Goal: Transaction & Acquisition: Purchase product/service

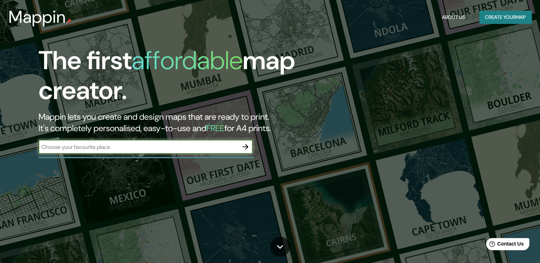
click at [164, 149] on input "text" at bounding box center [139, 147] width 200 height 8
paste input "[US_STATE][GEOGRAPHIC_DATA]"
type input "[US_STATE][GEOGRAPHIC_DATA]"
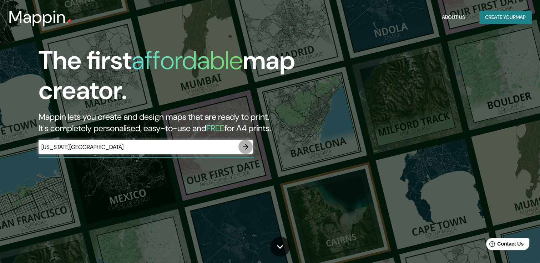
click at [244, 147] on icon "button" at bounding box center [246, 147] width 6 height 6
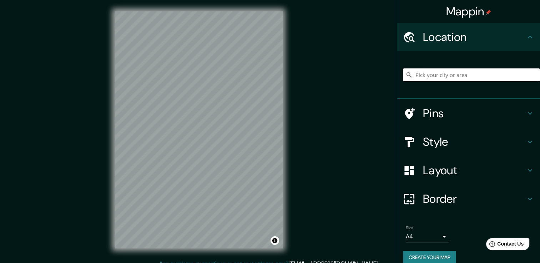
click at [464, 75] on input "Pick your city or area" at bounding box center [471, 75] width 137 height 13
paste input "[US_STATE][GEOGRAPHIC_DATA]"
click at [518, 73] on input "[GEOGRAPHIC_DATA][US_STATE], [GEOGRAPHIC_DATA]" at bounding box center [471, 75] width 137 height 13
drag, startPoint x: 522, startPoint y: 75, endPoint x: 389, endPoint y: 65, distance: 133.9
click at [389, 65] on div "Mappin Location [GEOGRAPHIC_DATA][US_STATE], [GEOGRAPHIC_DATA][US_STATE], [GEOG…" at bounding box center [270, 135] width 540 height 271
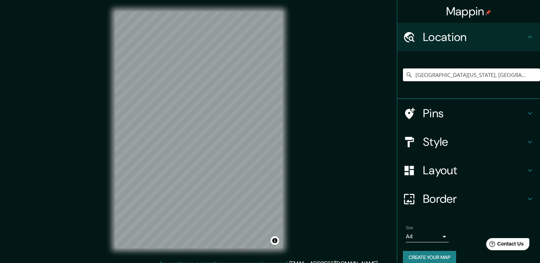
paste input "[US_STATE][GEOGRAPHIC_DATA]"
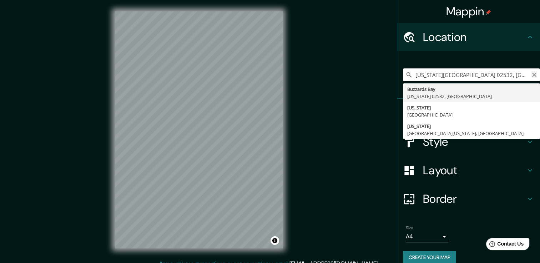
scroll to position [0, 45]
drag, startPoint x: 506, startPoint y: 75, endPoint x: 529, endPoint y: 76, distance: 23.6
click at [529, 76] on div "[US_STATE][GEOGRAPHIC_DATA] 02532, [GEOGRAPHIC_DATA] [US_STATE] 02532, [GEOGRAP…" at bounding box center [471, 75] width 137 height 13
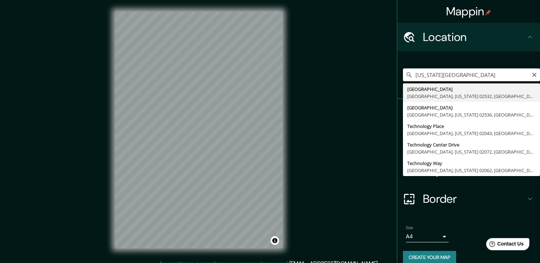
click at [506, 77] on input "[US_STATE][GEOGRAPHIC_DATA]" at bounding box center [471, 75] width 137 height 13
click at [507, 74] on input "[US_STATE][GEOGRAPHIC_DATA]" at bounding box center [471, 75] width 137 height 13
type input "[GEOGRAPHIC_DATA], [US_STATE], [GEOGRAPHIC_DATA]"
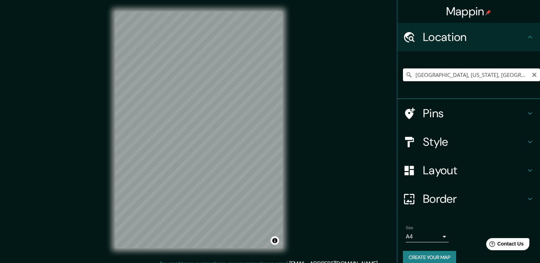
click at [488, 75] on input "[GEOGRAPHIC_DATA], [US_STATE], [GEOGRAPHIC_DATA]" at bounding box center [471, 75] width 137 height 13
click at [464, 74] on input "[GEOGRAPHIC_DATA], [US_STATE], [GEOGRAPHIC_DATA]" at bounding box center [471, 75] width 137 height 13
drag, startPoint x: 518, startPoint y: 75, endPoint x: 376, endPoint y: 73, distance: 142.4
click at [376, 73] on div "Mappin Location [GEOGRAPHIC_DATA], [US_STATE], [GEOGRAPHIC_DATA] Pins Style Lay…" at bounding box center [270, 135] width 540 height 271
paste input "[GEOGRAPHIC_DATA], [US_STATE], [GEOGRAPHIC_DATA]"
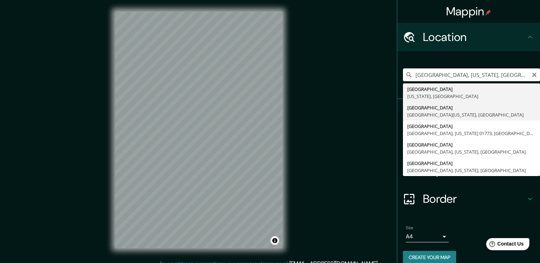
type input "[GEOGRAPHIC_DATA], [GEOGRAPHIC_DATA][US_STATE], [GEOGRAPHIC_DATA]"
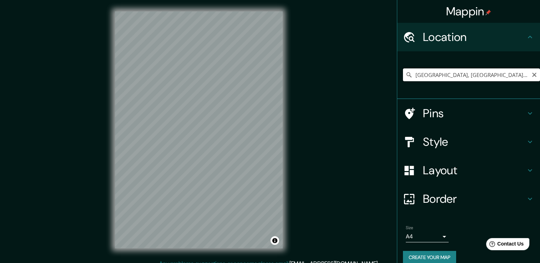
click at [440, 74] on input "[GEOGRAPHIC_DATA], [GEOGRAPHIC_DATA][US_STATE], [GEOGRAPHIC_DATA]" at bounding box center [471, 75] width 137 height 13
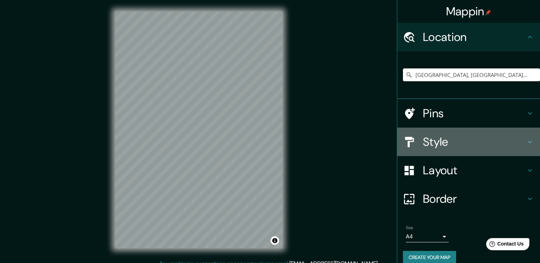
click at [434, 141] on h4 "Style" at bounding box center [474, 142] width 103 height 14
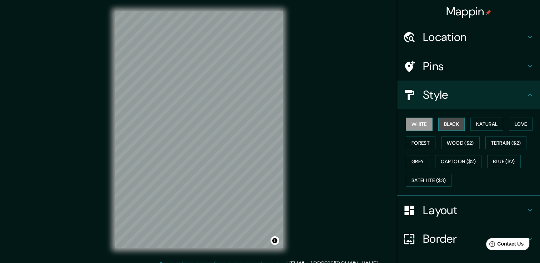
click at [443, 122] on button "Black" at bounding box center [451, 124] width 27 height 13
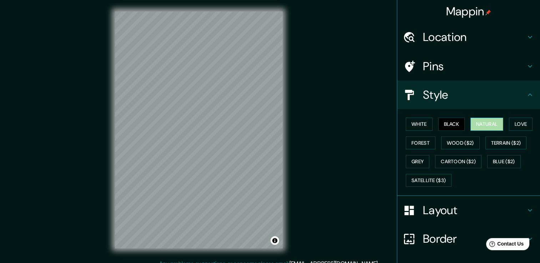
click at [490, 122] on button "Natural" at bounding box center [486, 124] width 33 height 13
click at [521, 122] on button "Love" at bounding box center [521, 124] width 24 height 13
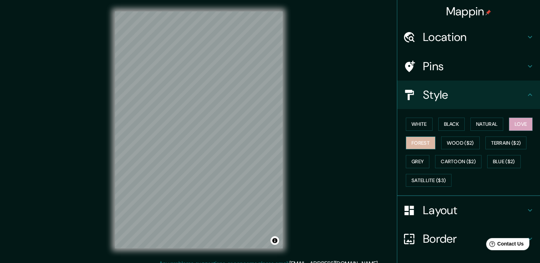
click at [417, 140] on button "Forest" at bounding box center [421, 143] width 30 height 13
click at [411, 158] on button "Grey" at bounding box center [418, 161] width 24 height 13
